Goal: Communication & Community: Answer question/provide support

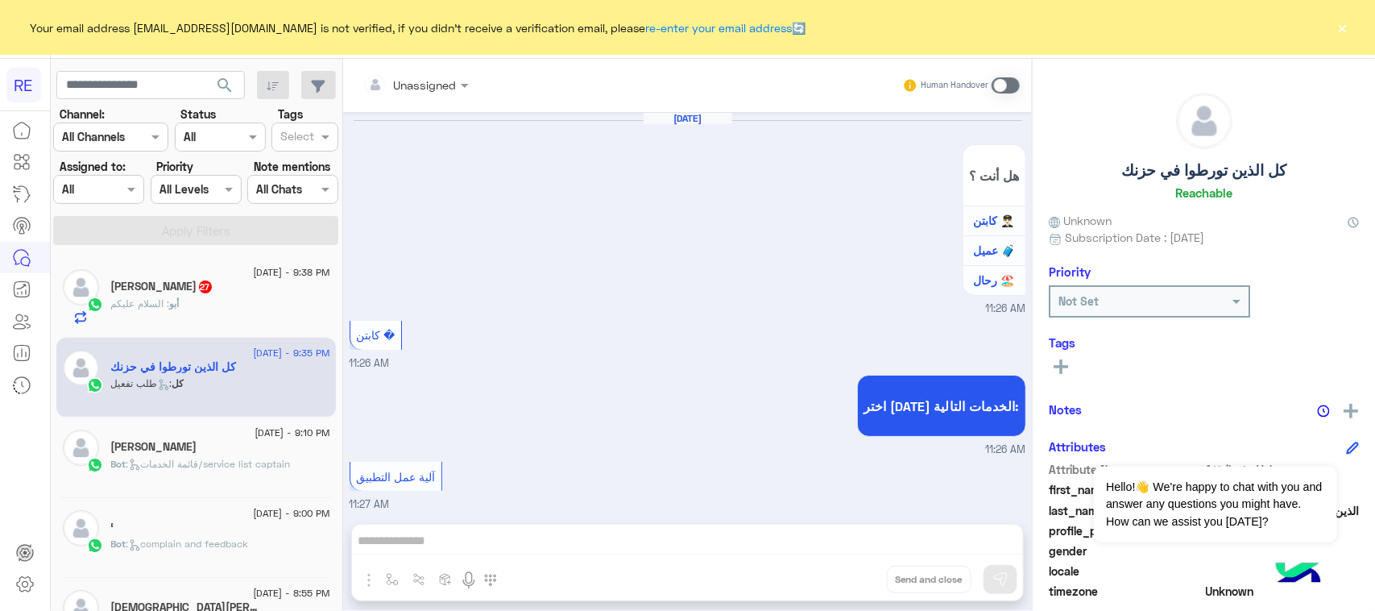
scroll to position [8643, 0]
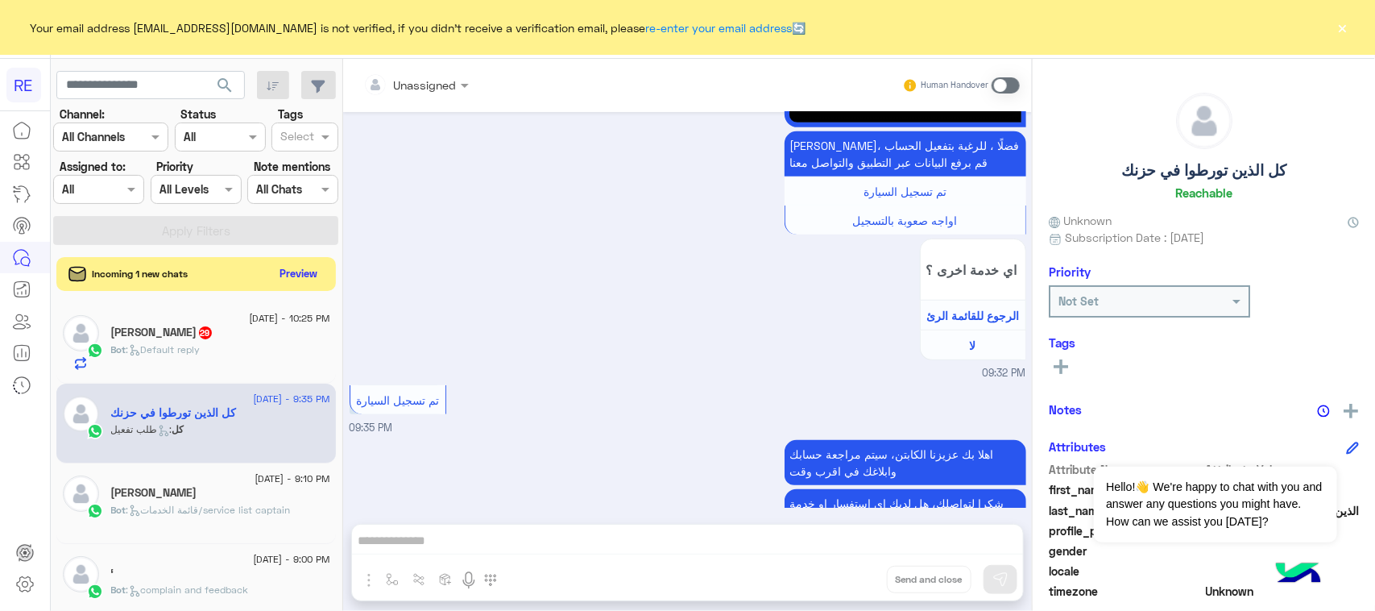
click at [310, 279] on button "Preview" at bounding box center [299, 274] width 50 height 22
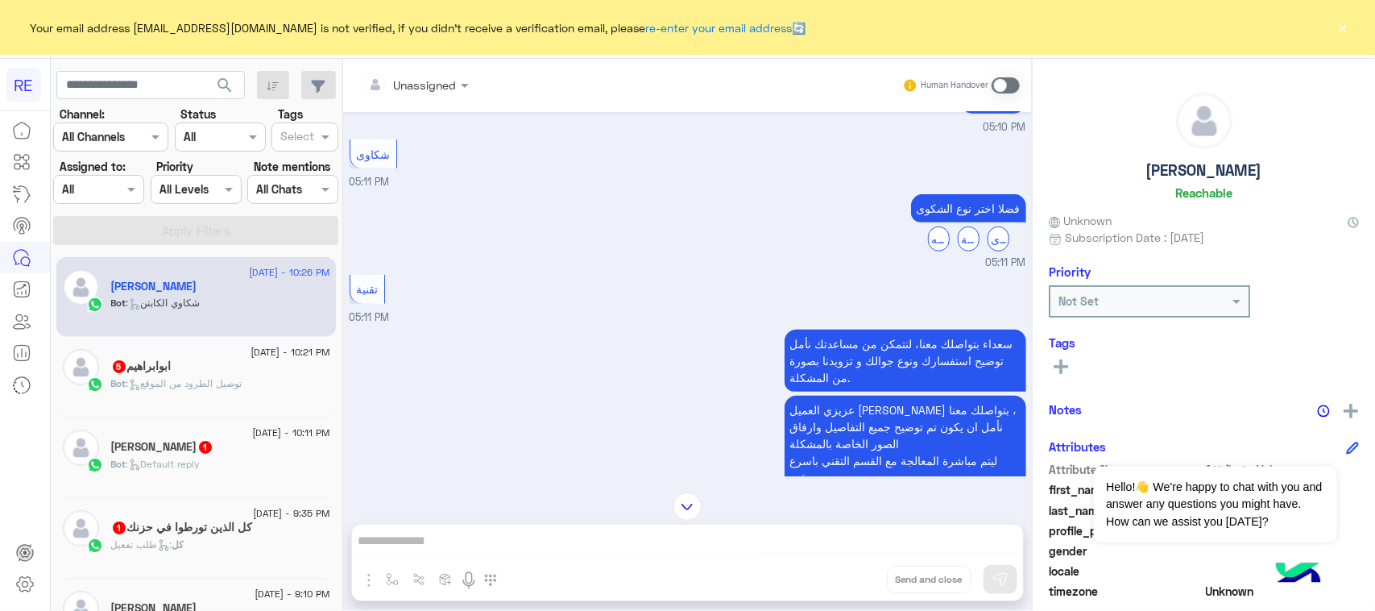
scroll to position [365, 0]
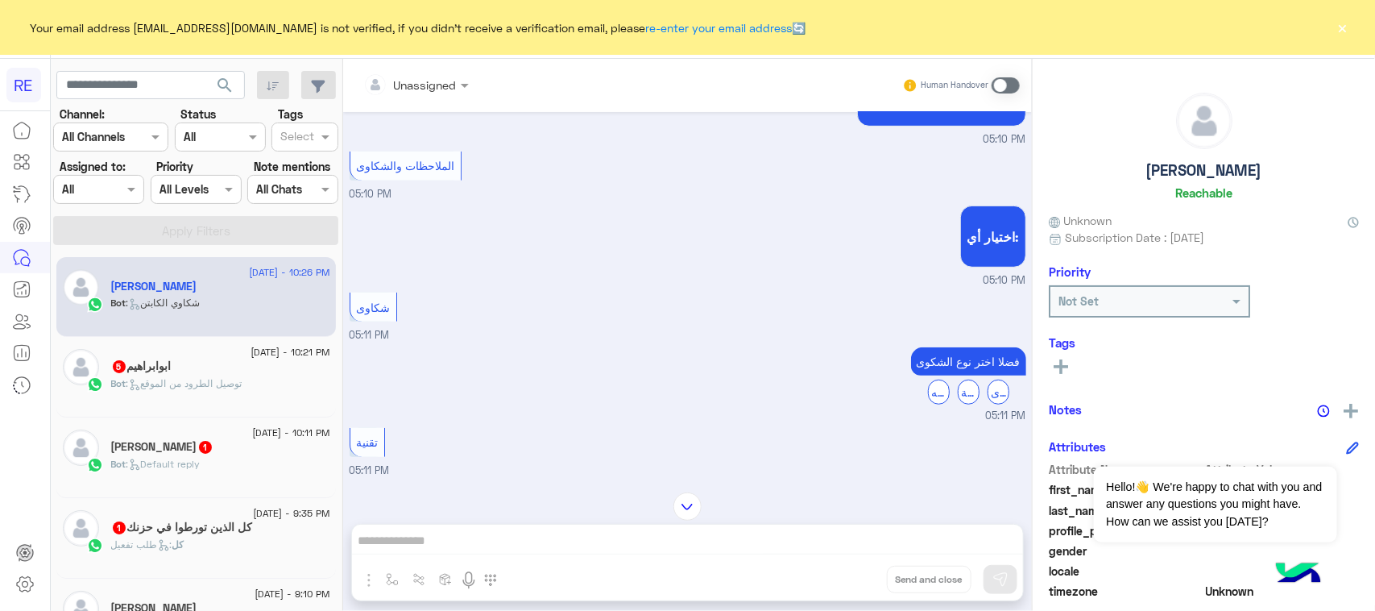
click at [190, 339] on div "[DATE] - 10:21 PM [PERSON_NAME] 5 Bot : توصيل الطرود من الموقع" at bounding box center [195, 377] width 279 height 81
click at [190, 371] on div "ابوابراهيم 5" at bounding box center [220, 367] width 219 height 17
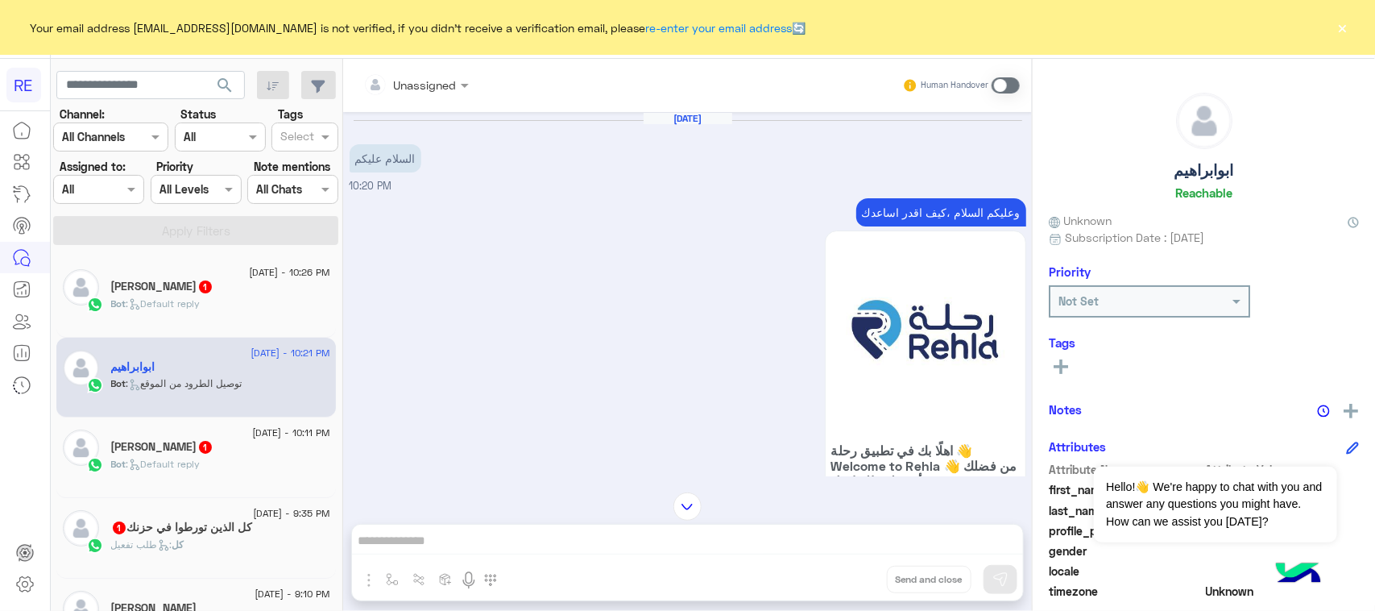
click at [1004, 85] on span at bounding box center [1006, 85] width 28 height 16
click at [931, 207] on p "وعليكم السلام ،كيف اقدر اساعدك" at bounding box center [941, 212] width 170 height 28
copy app-msgs-text
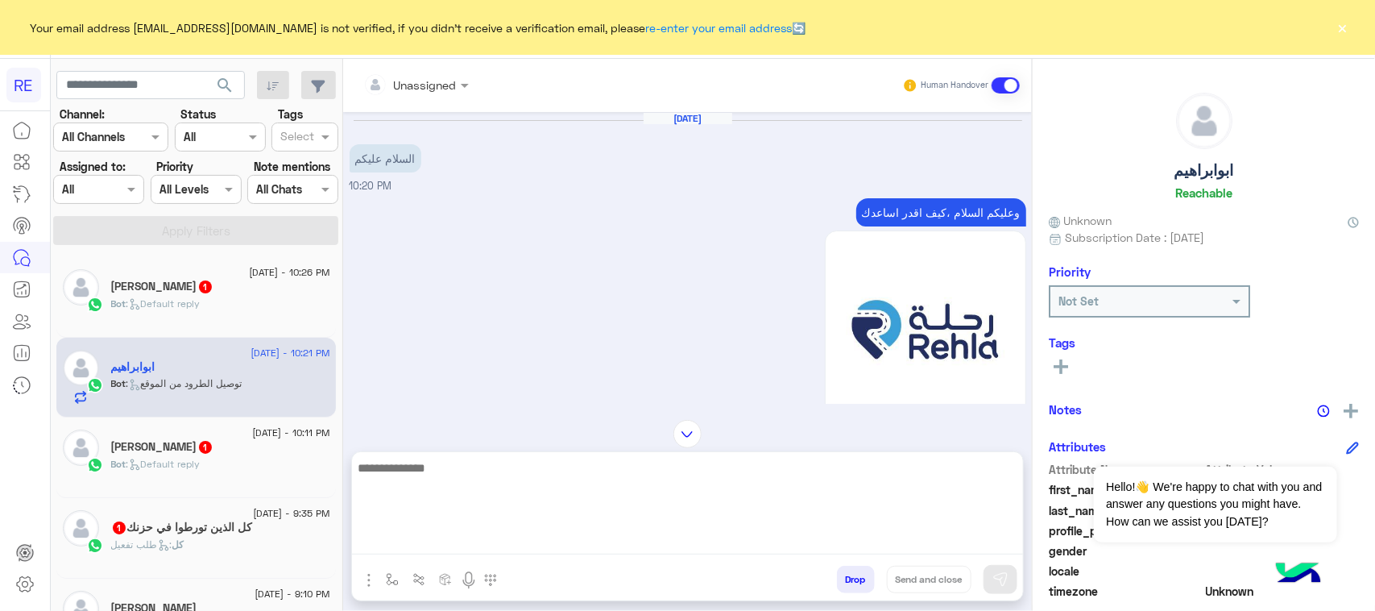
click at [747, 546] on textarea at bounding box center [687, 505] width 671 height 97
paste textarea "**********"
type textarea "**********"
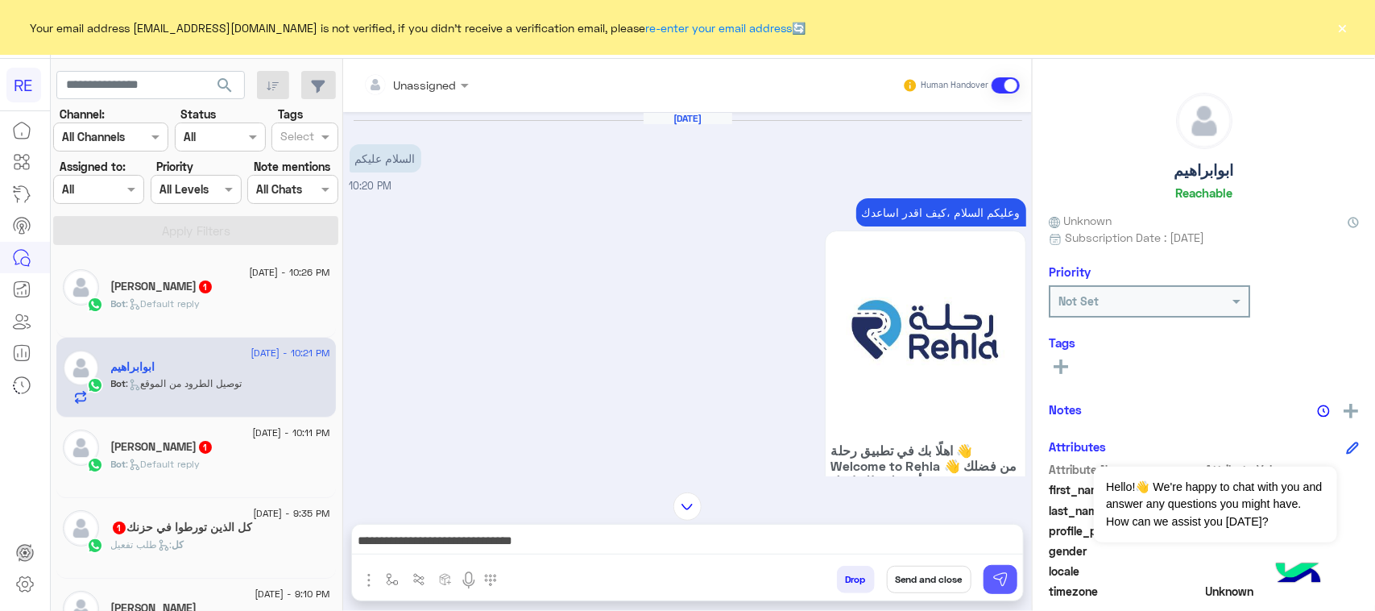
click at [983, 576] on button at bounding box center [1000, 579] width 34 height 29
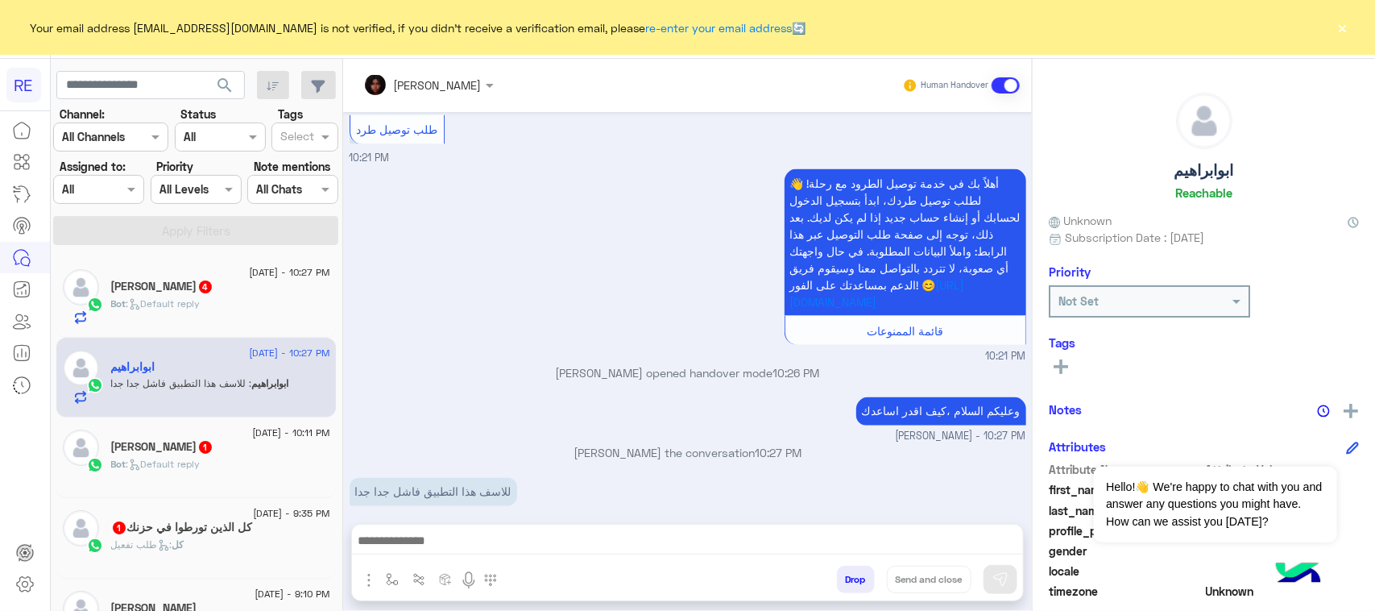
scroll to position [1153, 0]
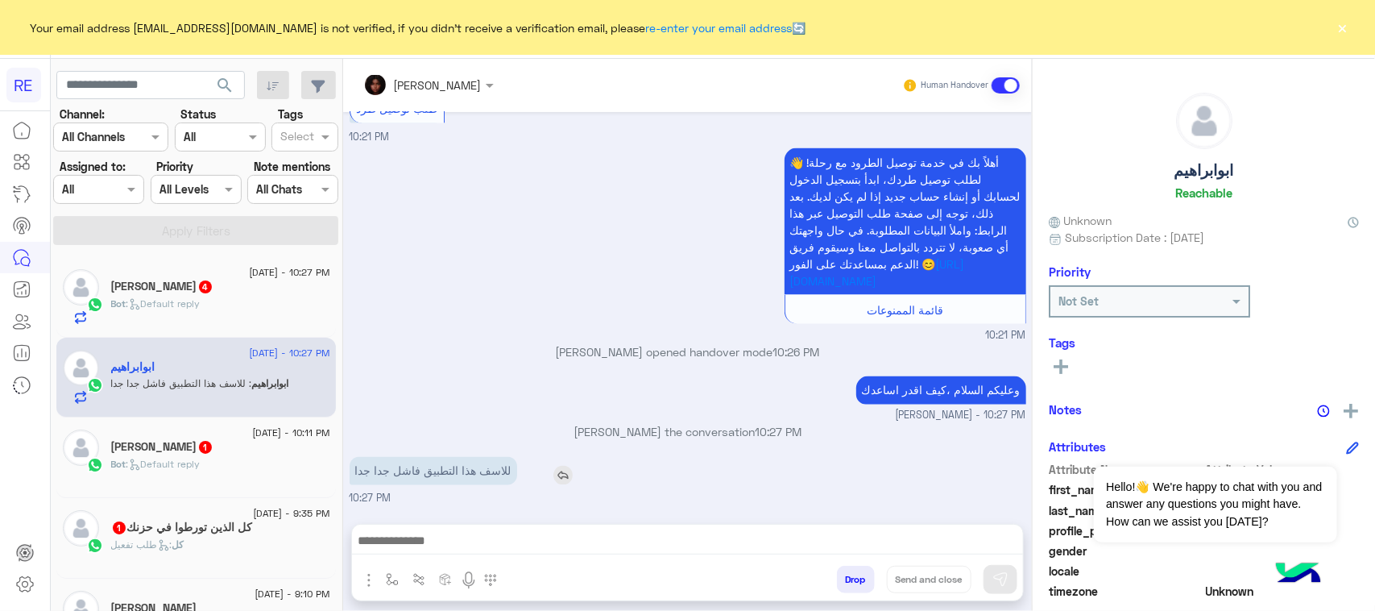
click at [453, 479] on p "للاسف هذا التطبيق فاشل جدا جدا" at bounding box center [434, 471] width 168 height 28
click at [504, 558] on div at bounding box center [687, 544] width 671 height 40
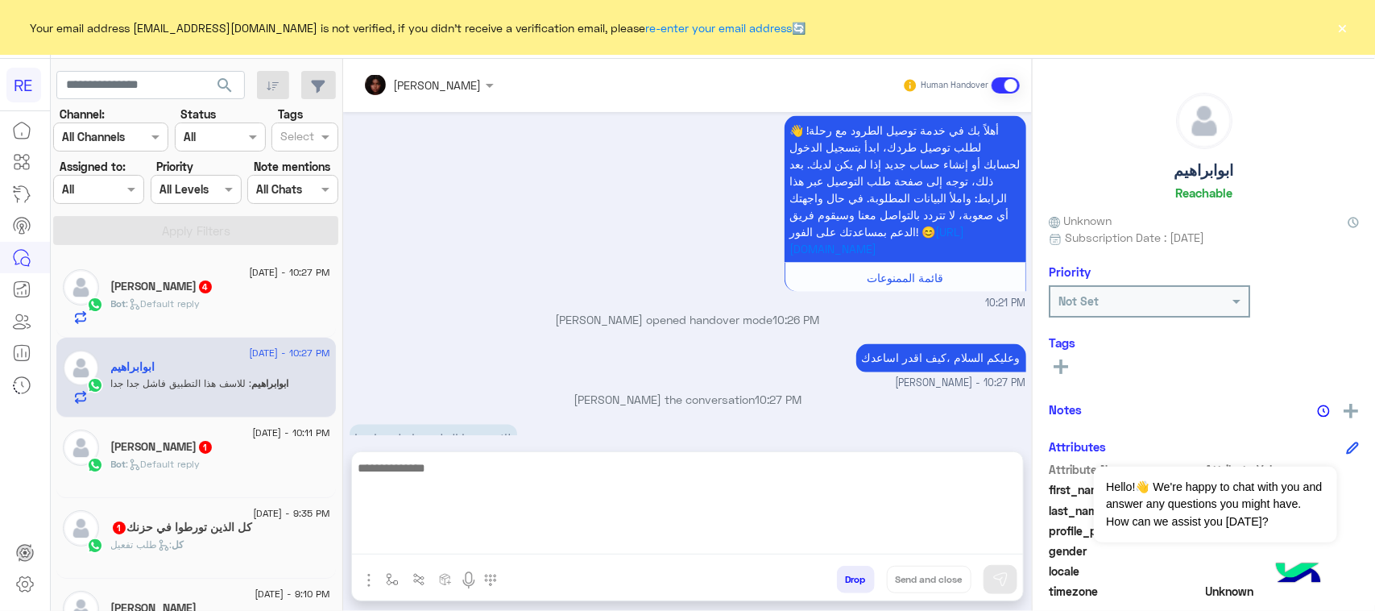
click at [499, 553] on textarea at bounding box center [687, 505] width 671 height 97
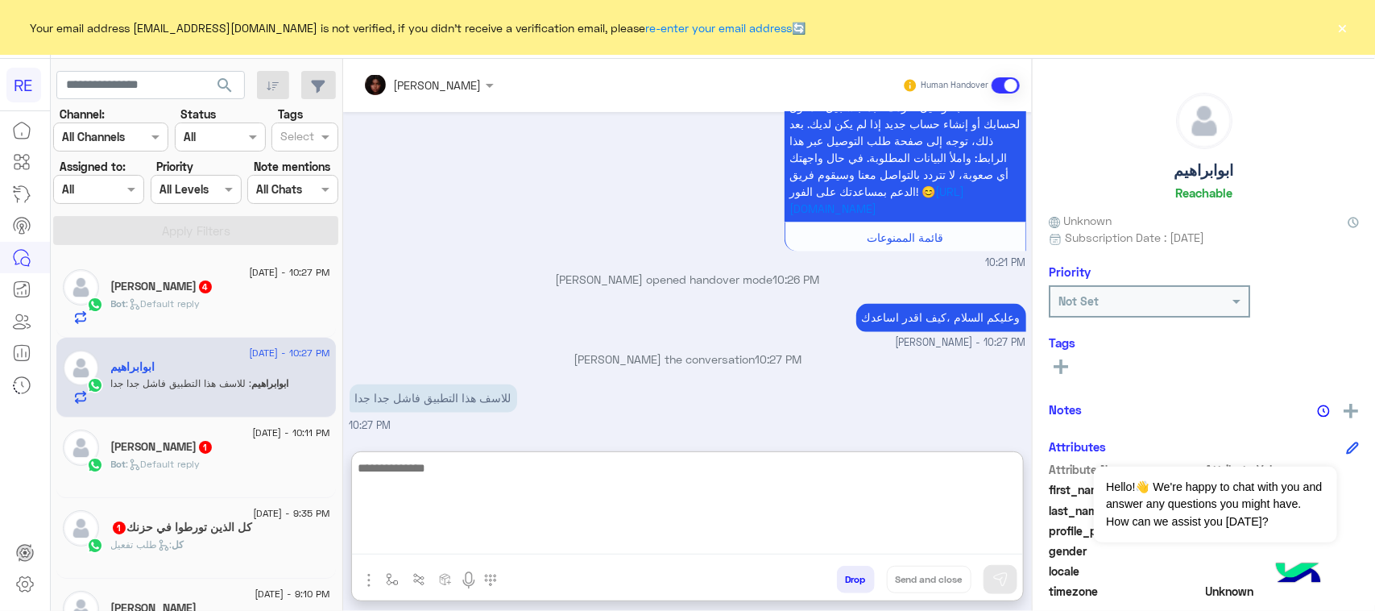
scroll to position [1225, 0]
type textarea "**********"
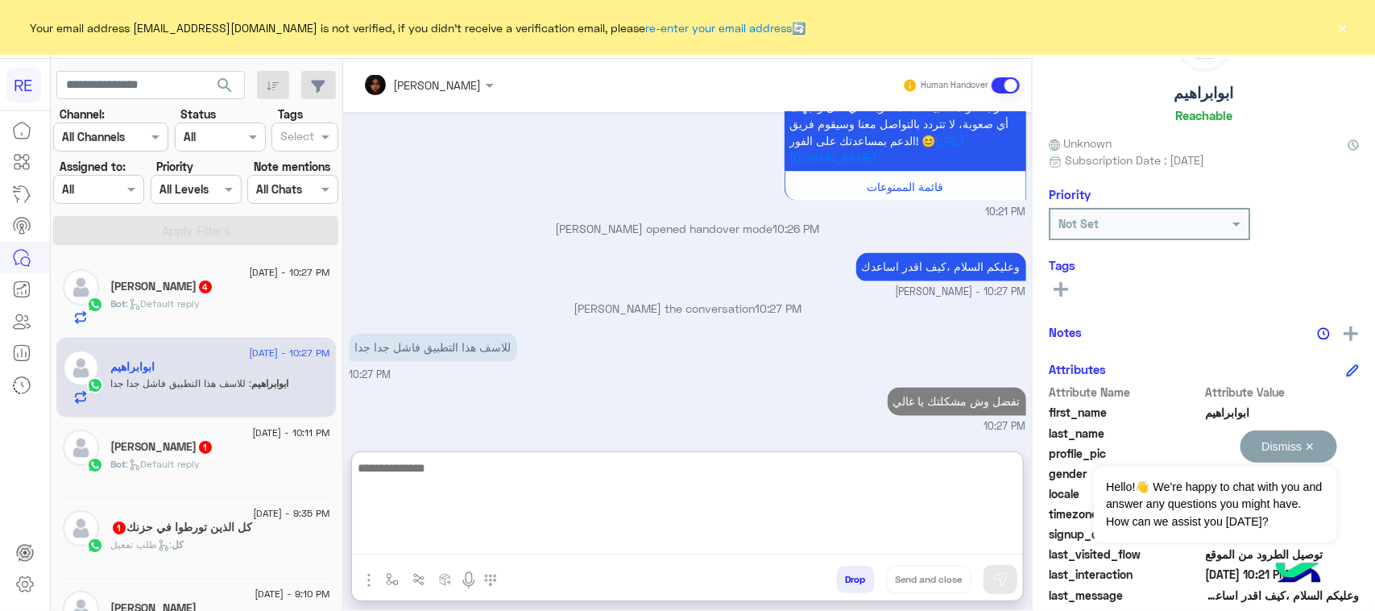
scroll to position [101, 0]
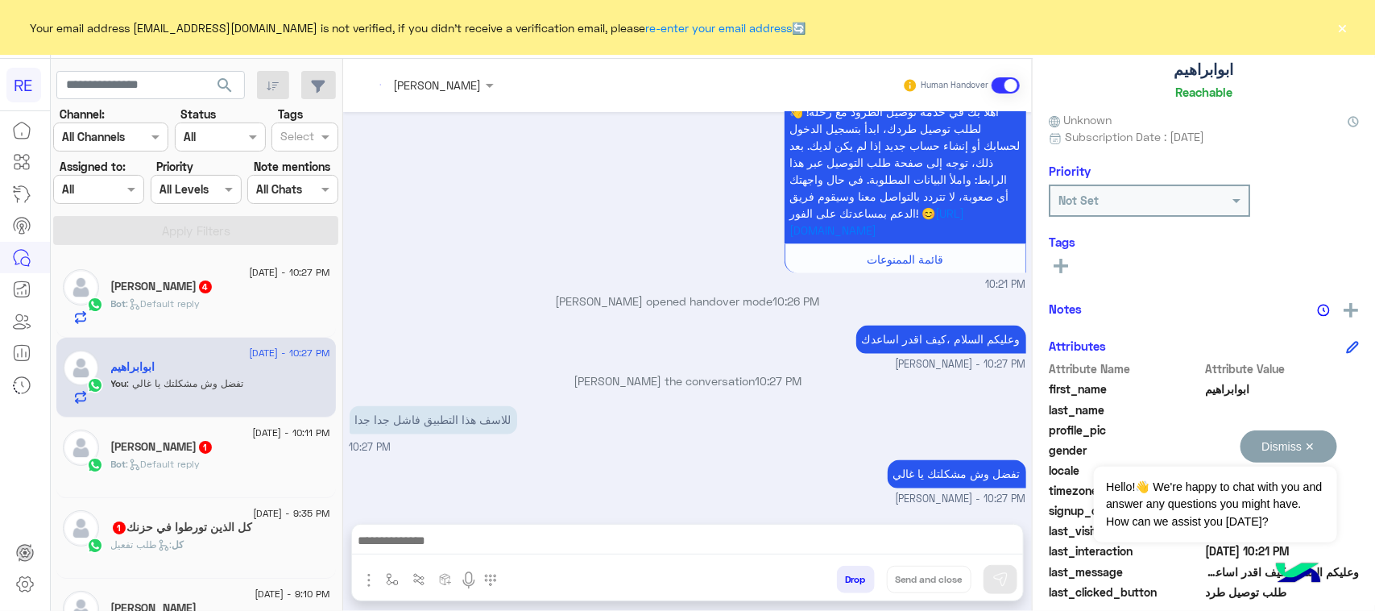
click at [1302, 453] on button "Dismiss ✕" at bounding box center [1288, 446] width 97 height 32
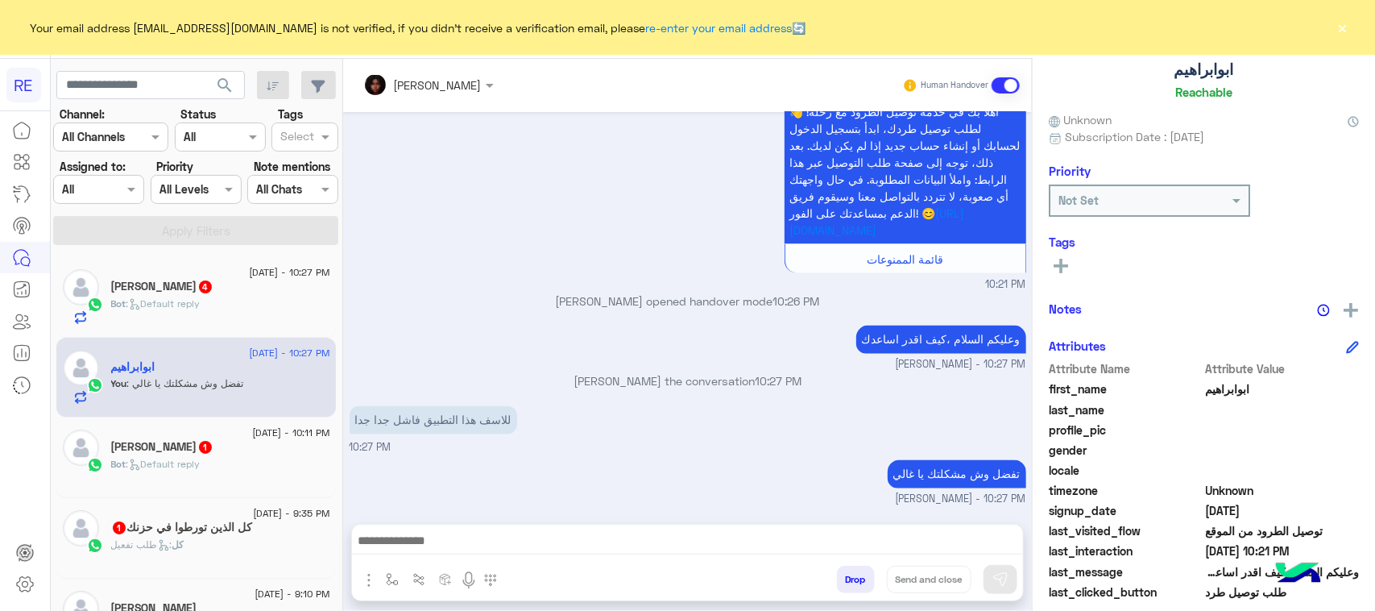
scroll to position [255, 0]
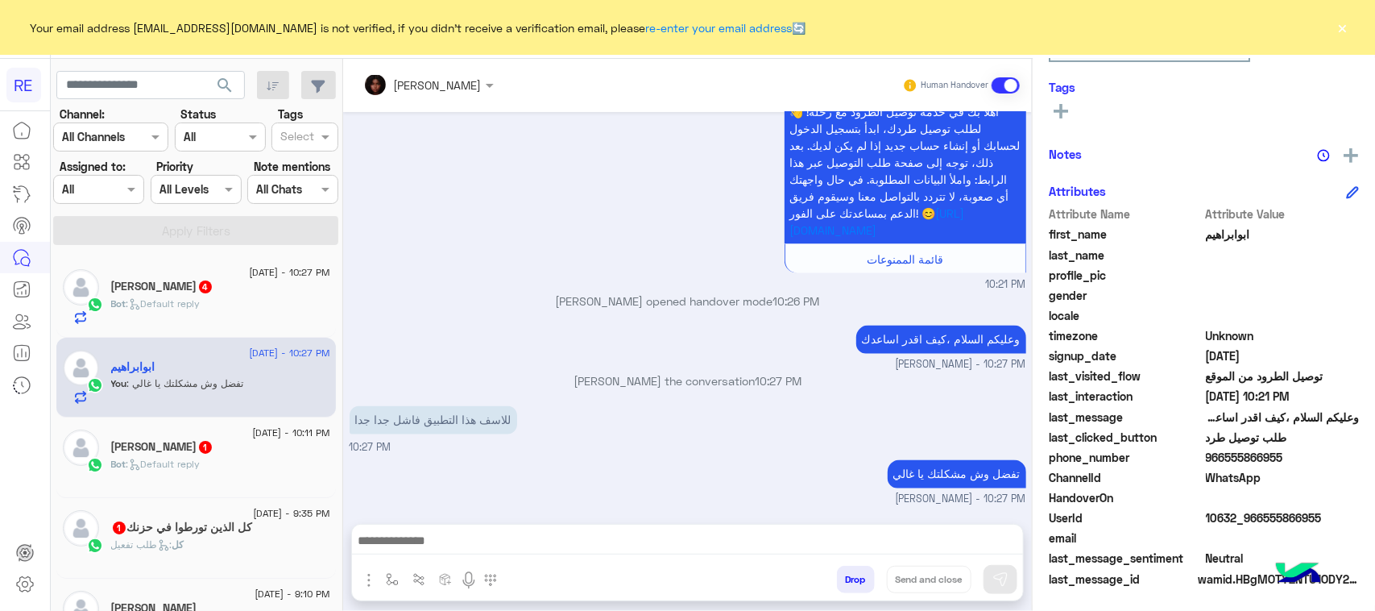
click at [196, 283] on h5 "[PERSON_NAME] 4" at bounding box center [162, 286] width 102 height 14
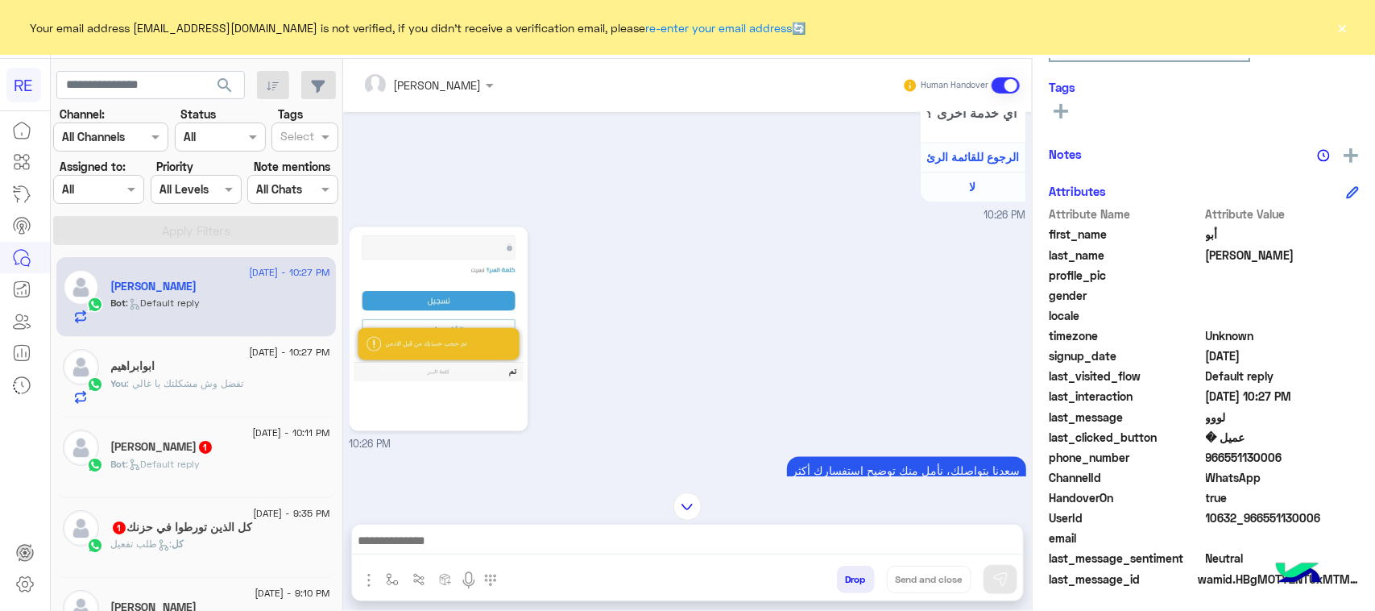
scroll to position [1845, 0]
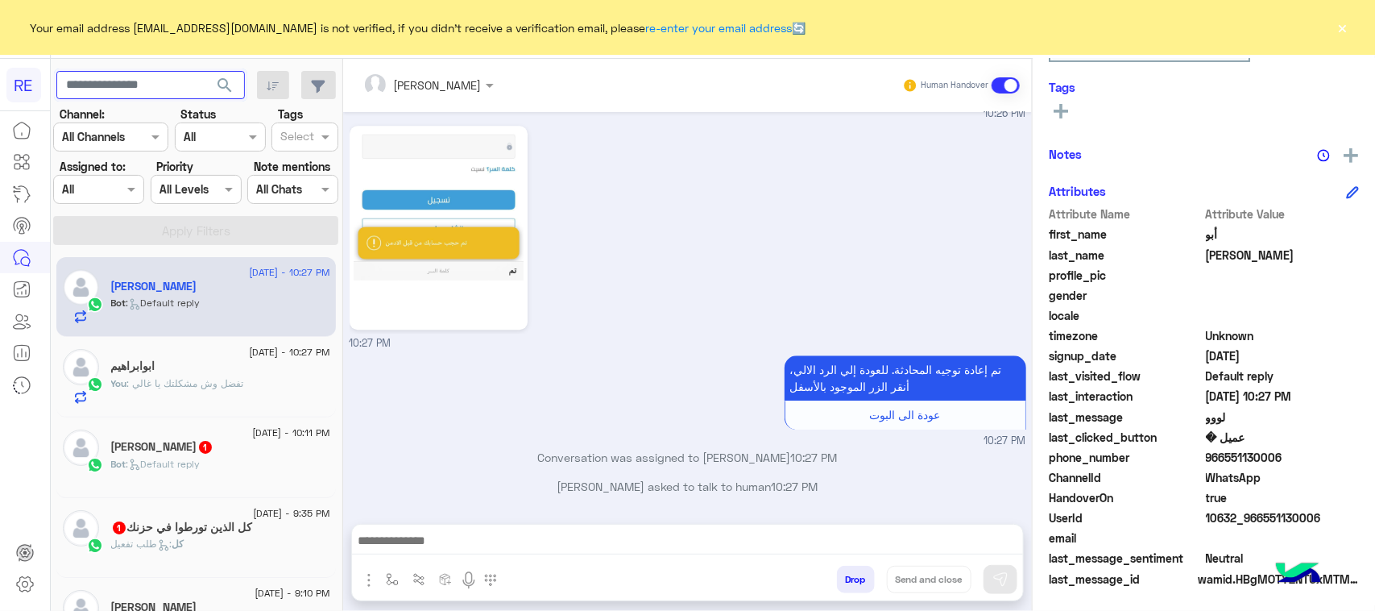
paste input "*********"
type input "*********"
click at [230, 82] on span "search" at bounding box center [224, 85] width 19 height 19
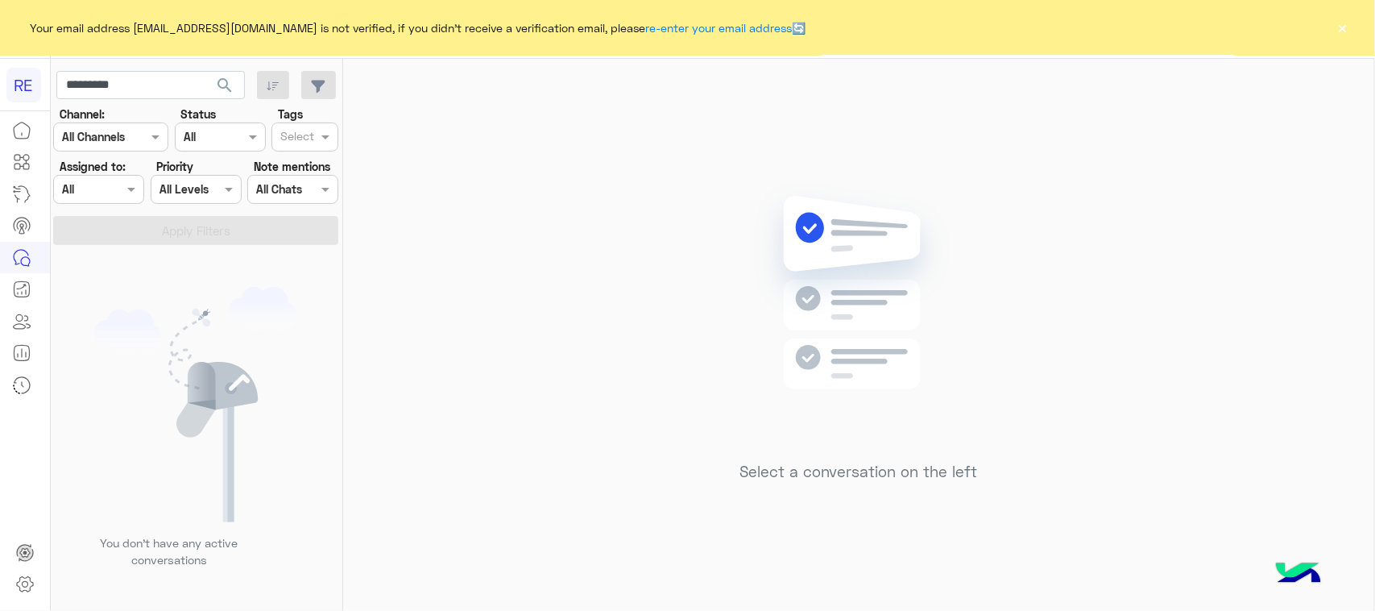
drag, startPoint x: 57, startPoint y: 363, endPoint x: 106, endPoint y: 255, distance: 118.6
click at [61, 357] on div "You don’t have any active conversations" at bounding box center [197, 433] width 292 height 366
click at [145, 106] on div "Channel: Channel All Channels" at bounding box center [110, 129] width 115 height 46
click at [150, 91] on input "*********" at bounding box center [150, 85] width 188 height 29
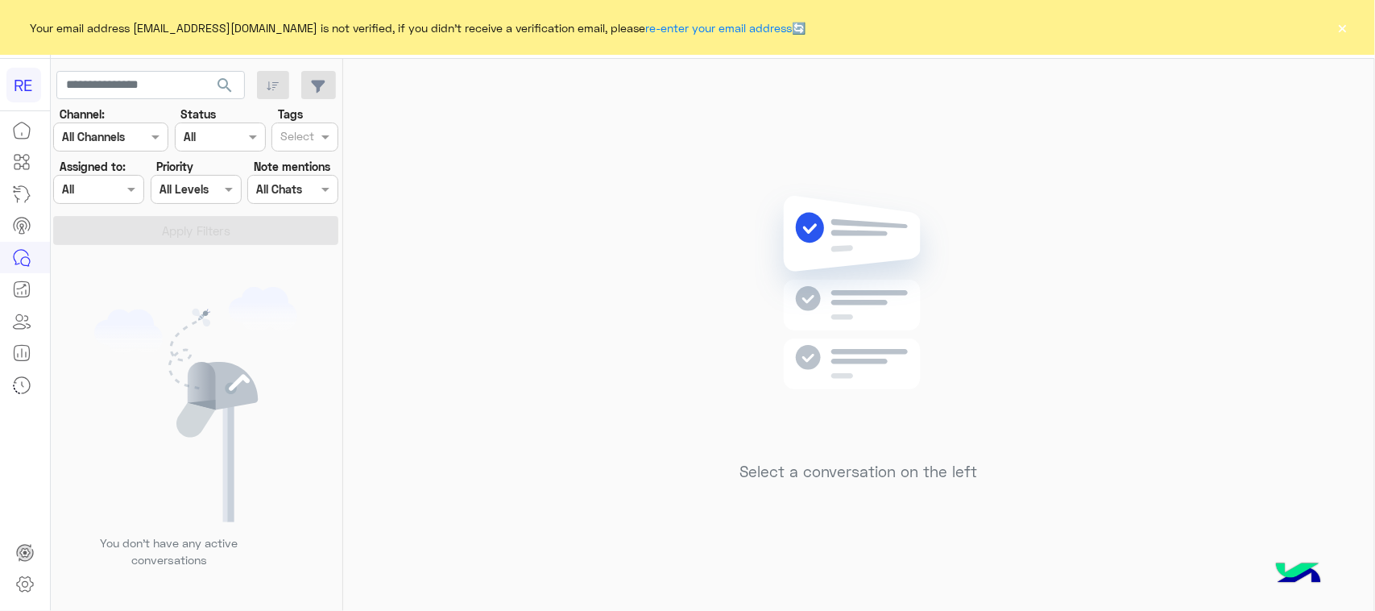
click at [232, 87] on span "search" at bounding box center [224, 85] width 19 height 19
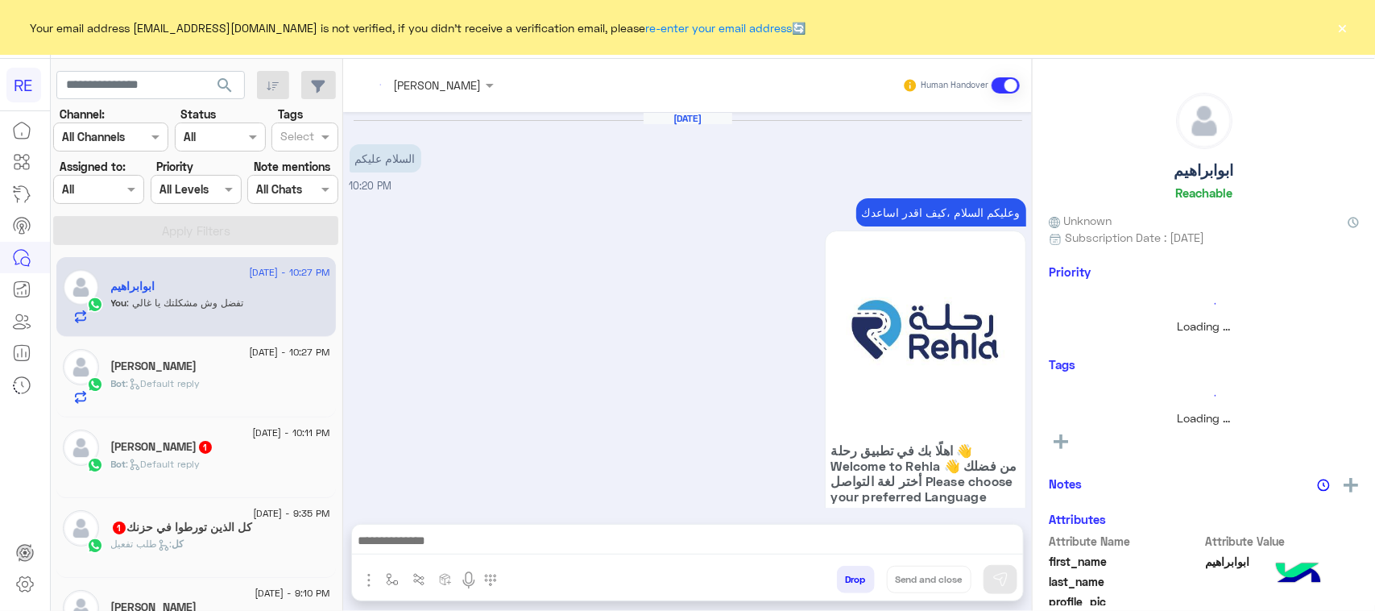
scroll to position [1204, 0]
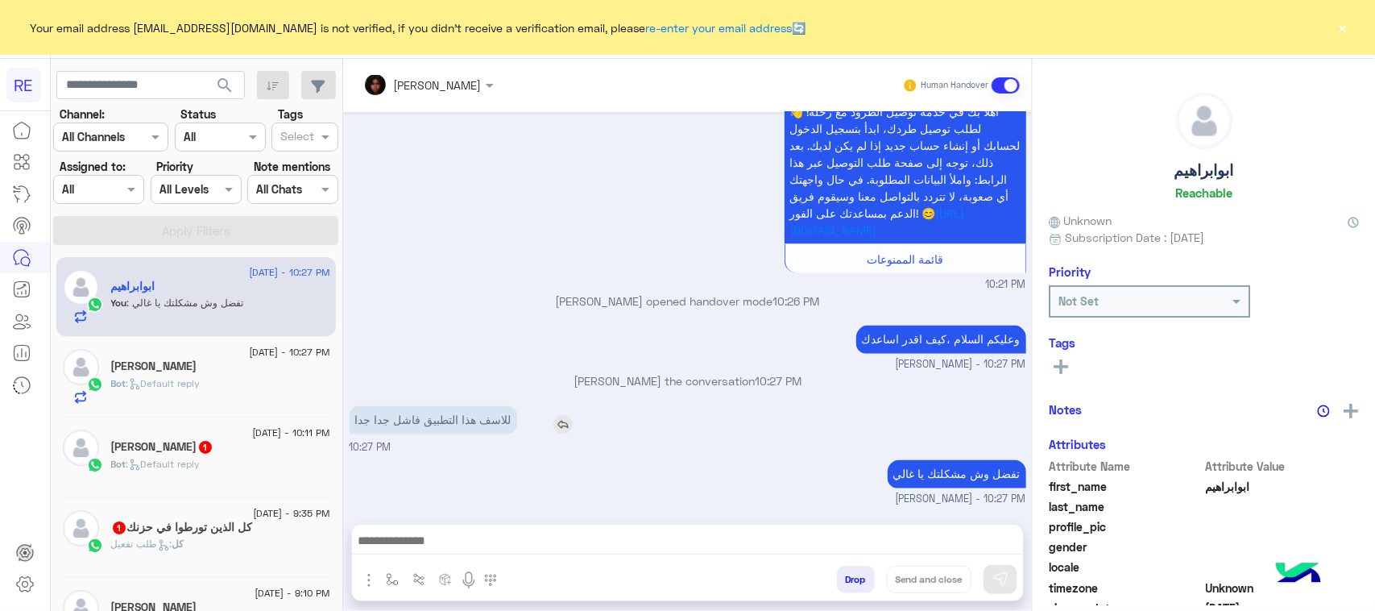
click at [476, 424] on p "للاسف هذا التطبيق فاشل جدا جدا" at bounding box center [434, 420] width 168 height 28
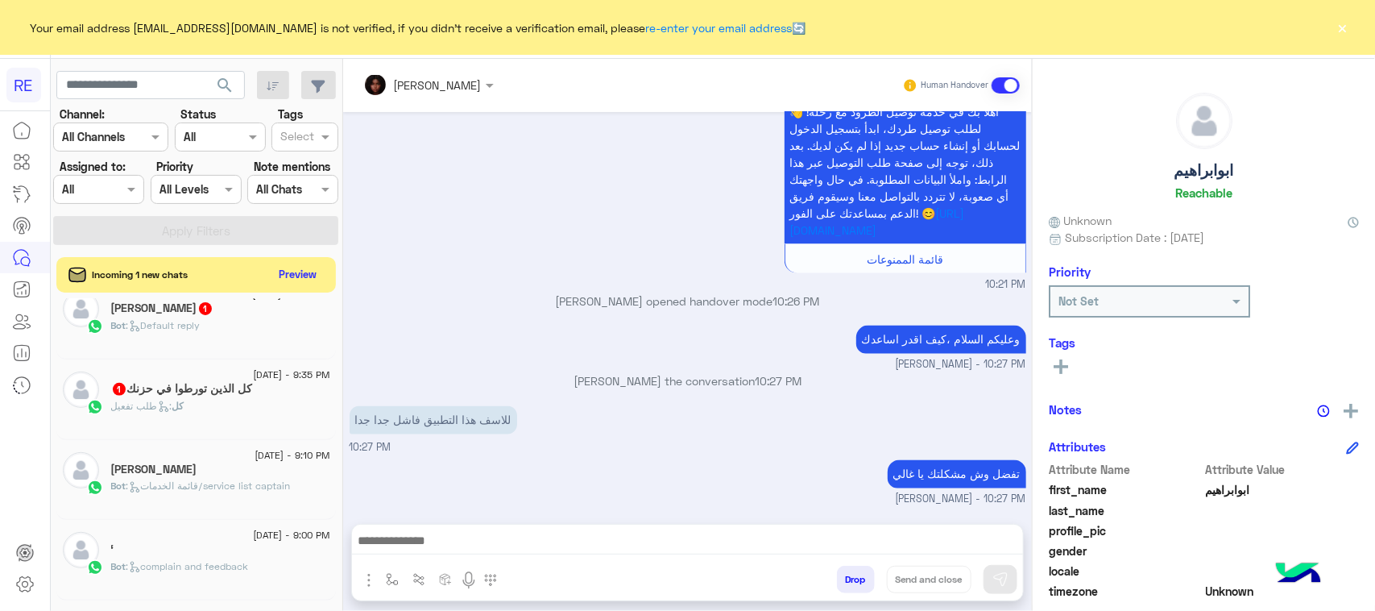
scroll to position [0, 0]
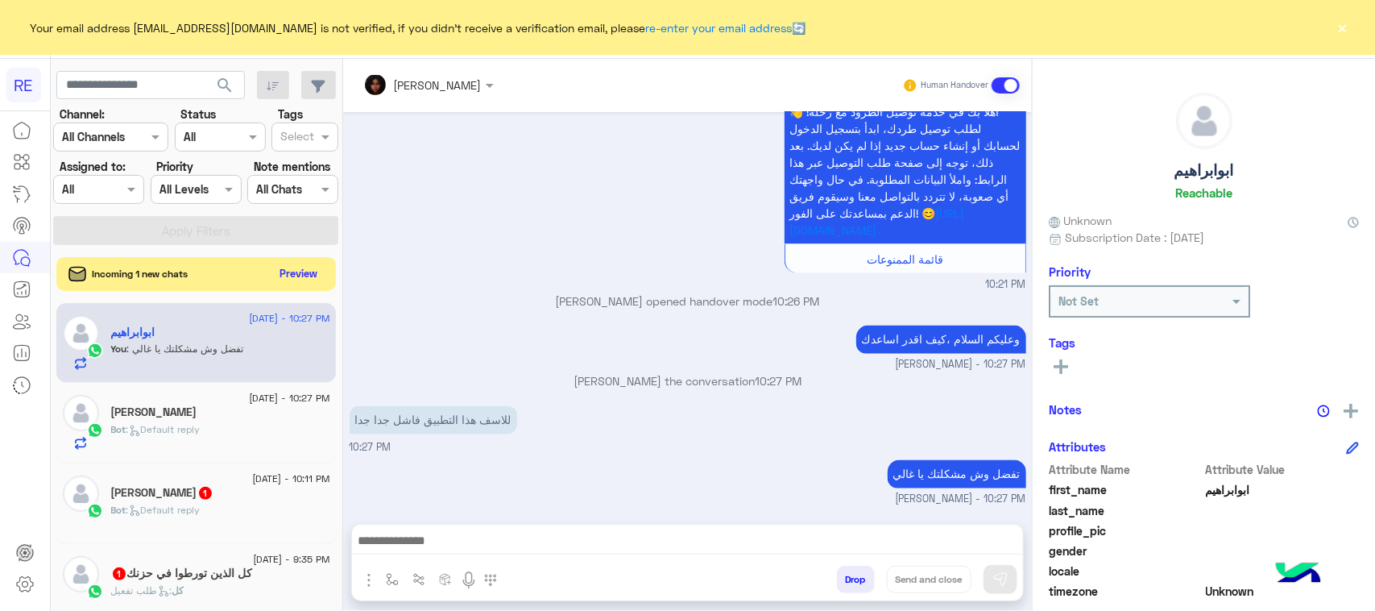
click at [311, 279] on button "Preview" at bounding box center [299, 274] width 50 height 22
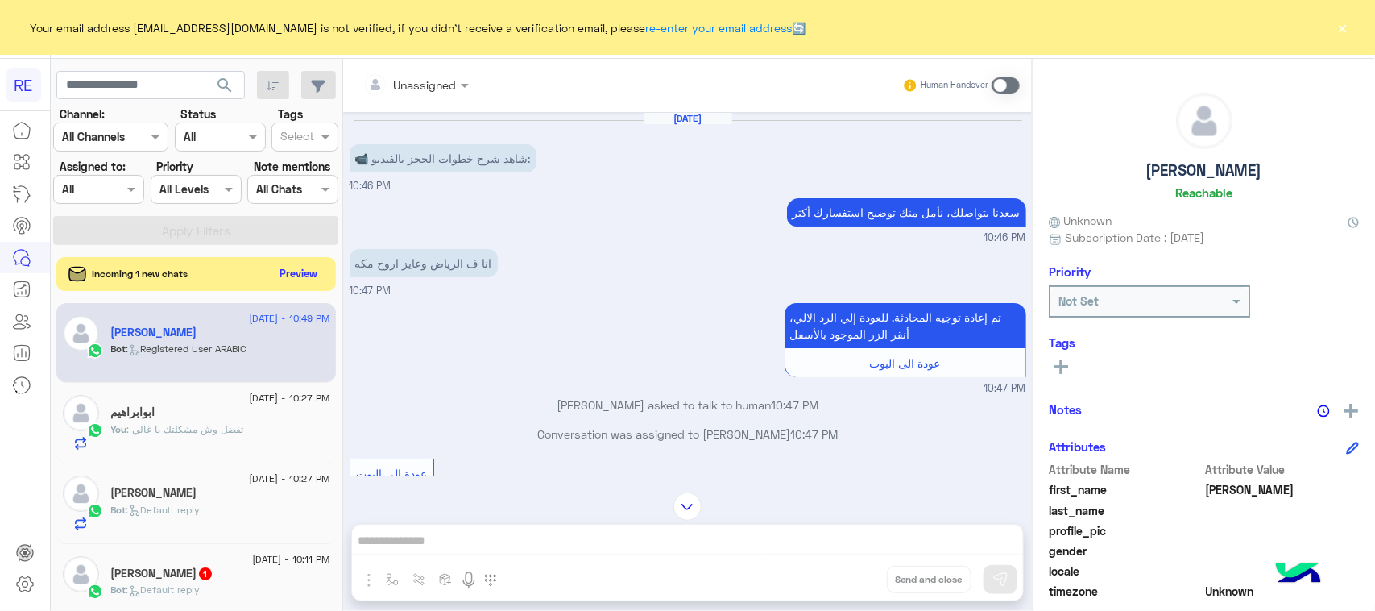
click at [286, 280] on button "Preview" at bounding box center [299, 274] width 50 height 22
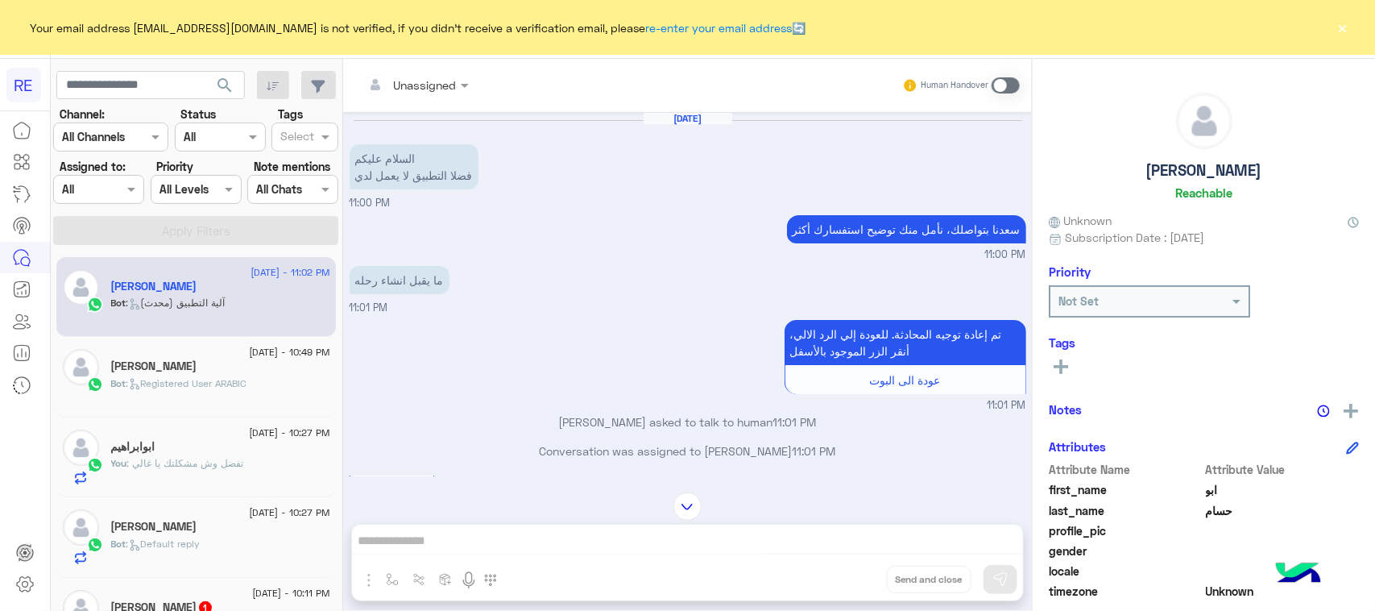
click at [1015, 90] on span at bounding box center [1006, 85] width 28 height 16
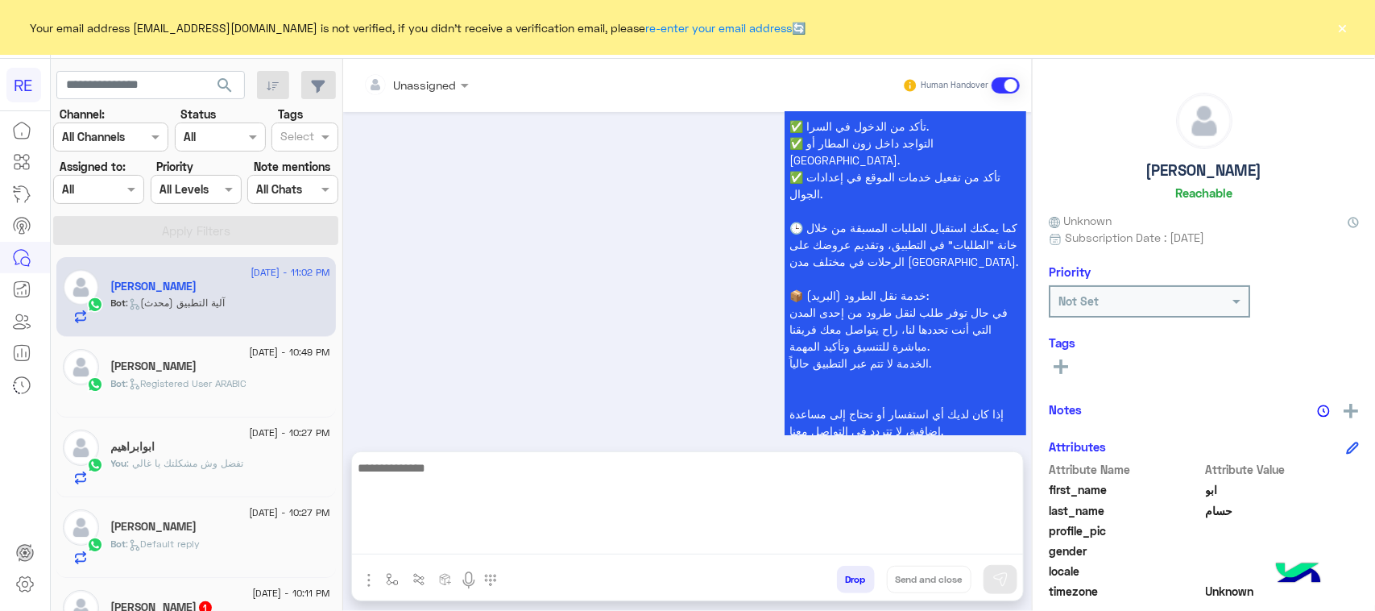
click at [620, 546] on textarea at bounding box center [687, 505] width 671 height 97
paste textarea "**********"
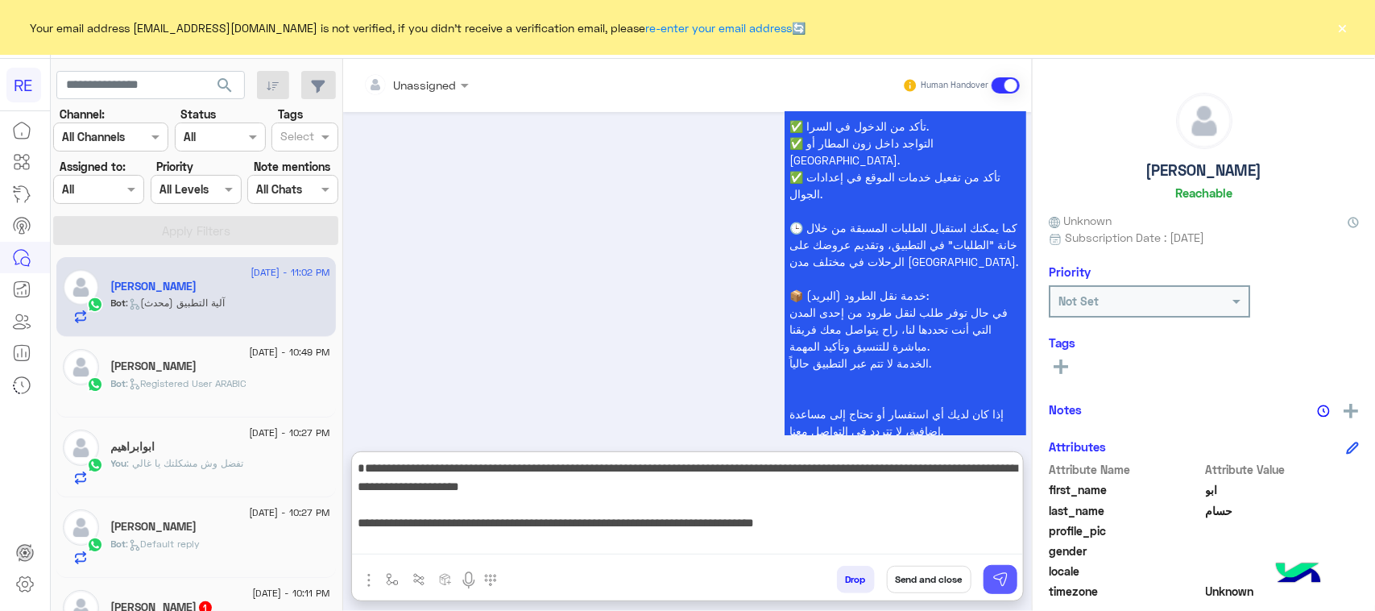
type textarea "**********"
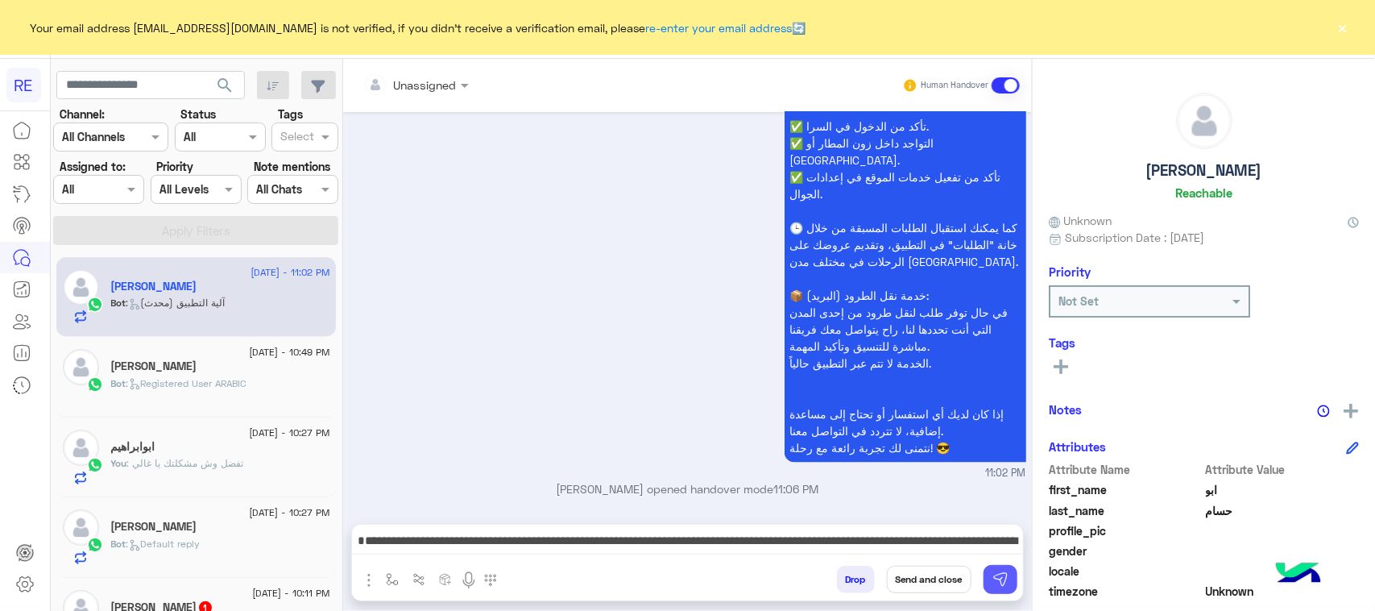
click at [1009, 576] on button at bounding box center [1000, 579] width 34 height 29
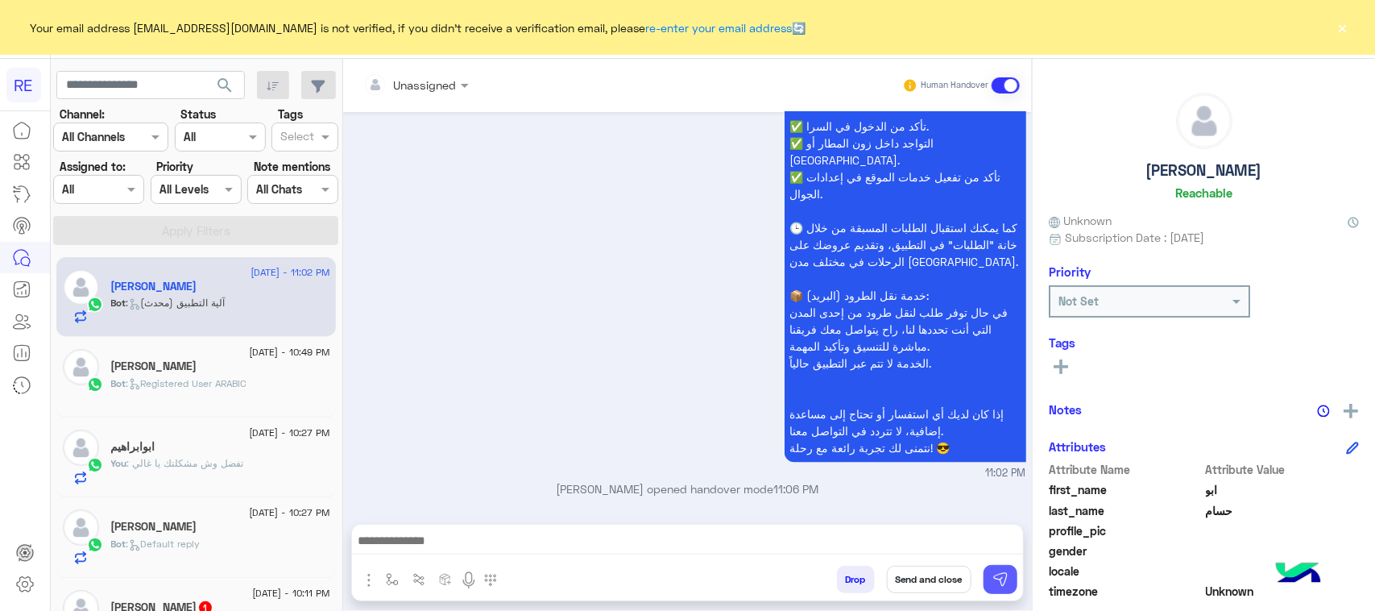
scroll to position [1746, 0]
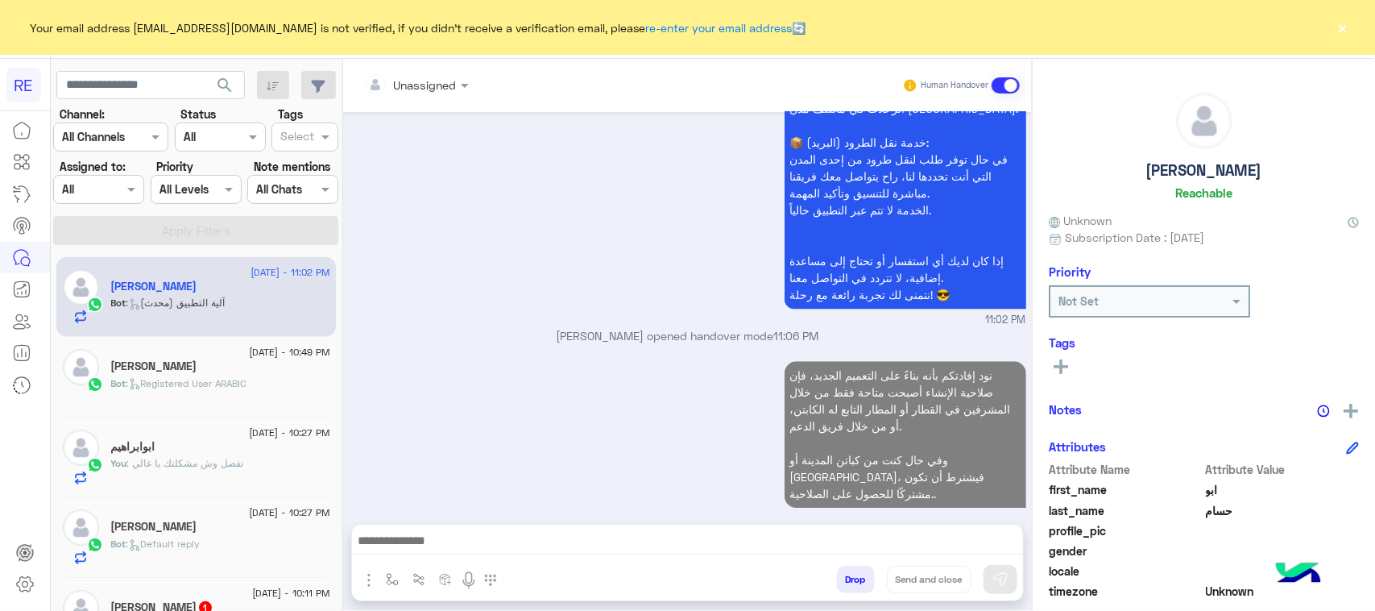
click at [194, 379] on span ": Registered User ARABIC" at bounding box center [186, 383] width 121 height 12
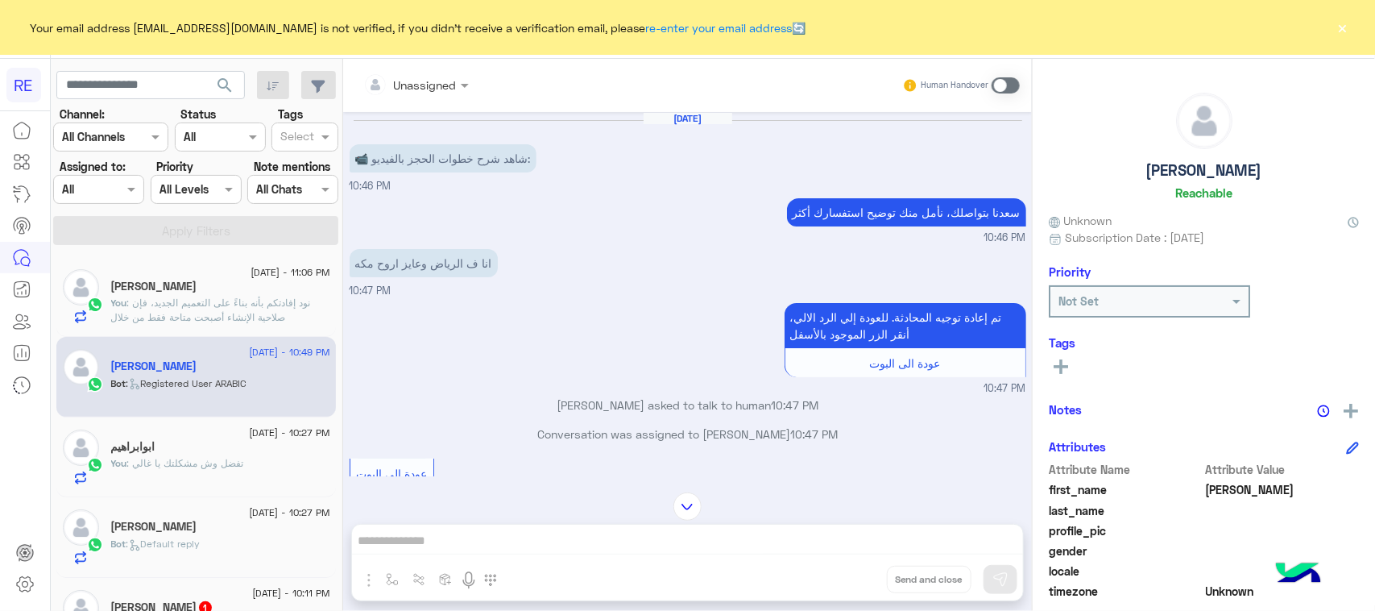
click at [1012, 82] on span at bounding box center [1006, 85] width 28 height 16
click at [1000, 86] on span at bounding box center [1006, 85] width 28 height 16
click at [1005, 89] on span at bounding box center [1006, 85] width 28 height 16
click at [915, 610] on html "RE Your email address [EMAIL_ADDRESS][DOMAIN_NAME] is not verified, if you didn…" at bounding box center [687, 305] width 1375 height 611
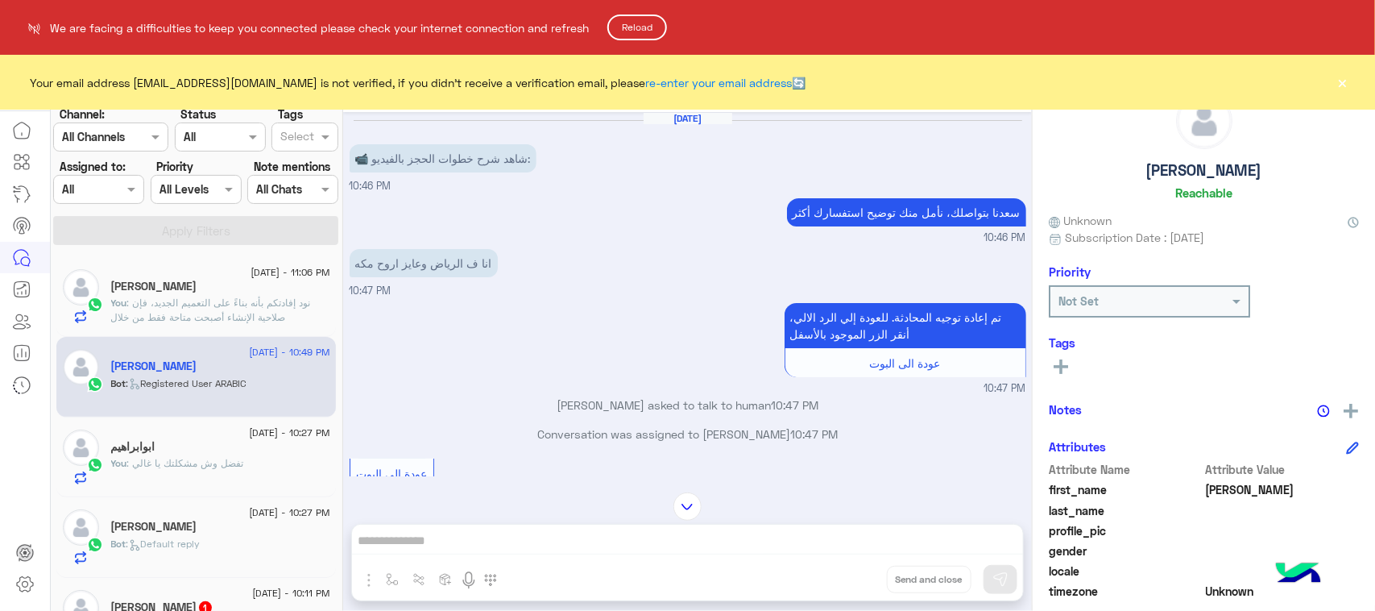
click at [623, 21] on button "Reload" at bounding box center [637, 27] width 60 height 26
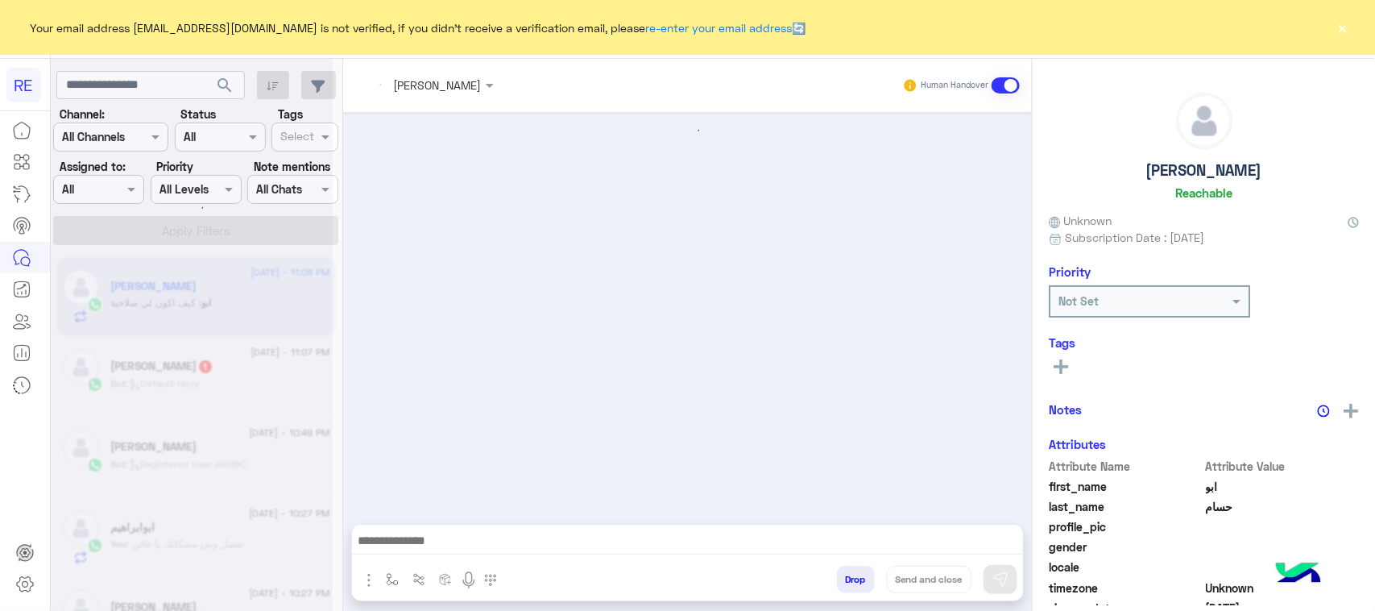
scroll to position [1829, 0]
